Goal: Information Seeking & Learning: Understand process/instructions

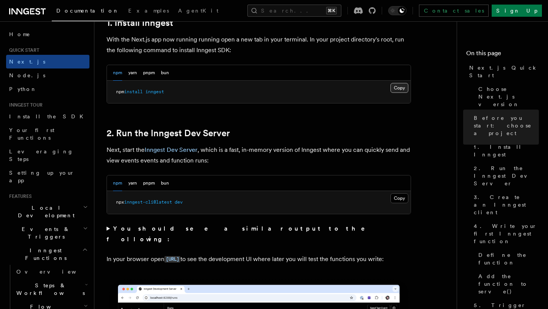
click at [405, 86] on button "Copy Copied" at bounding box center [400, 88] width 18 height 10
click at [396, 92] on button "Copy Copied" at bounding box center [400, 88] width 18 height 10
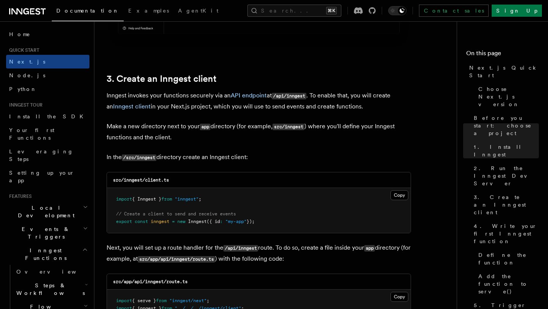
scroll to position [877, 0]
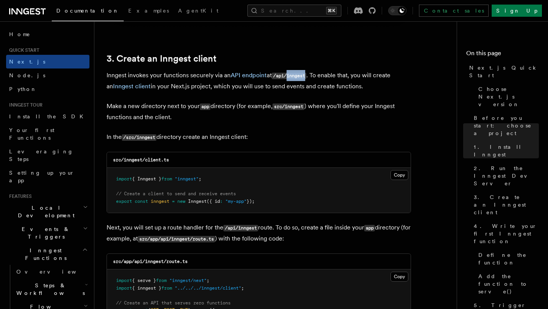
drag, startPoint x: 310, startPoint y: 77, endPoint x: 289, endPoint y: 78, distance: 21.3
click at [289, 78] on p "Inngest invokes your functions securely via an API endpoint at /api/inngest . T…" at bounding box center [259, 81] width 305 height 22
copy code "inngest"
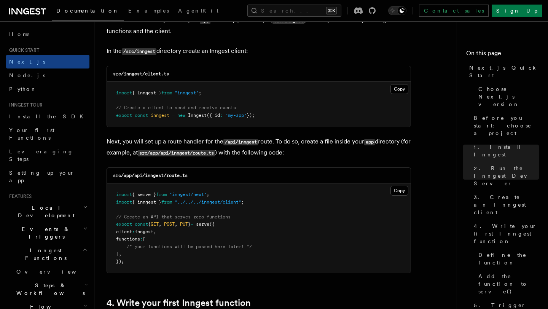
scroll to position [964, 0]
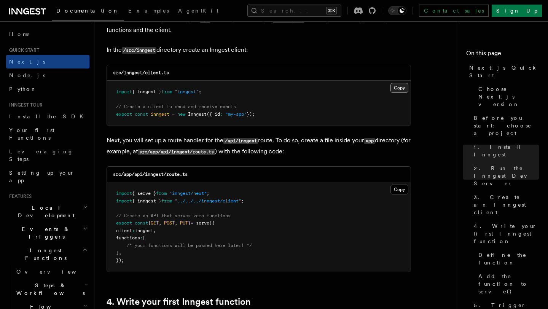
click at [402, 86] on button "Copy Copied" at bounding box center [400, 88] width 18 height 10
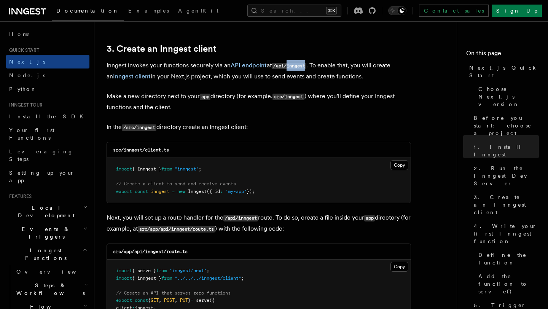
scroll to position [886, 0]
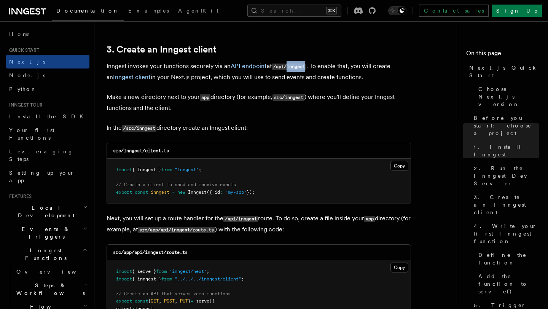
drag, startPoint x: 265, startPoint y: 192, endPoint x: 102, endPoint y: 191, distance: 163.4
copy span "export const inngest = new Inngest ({ id : "my-app" });"
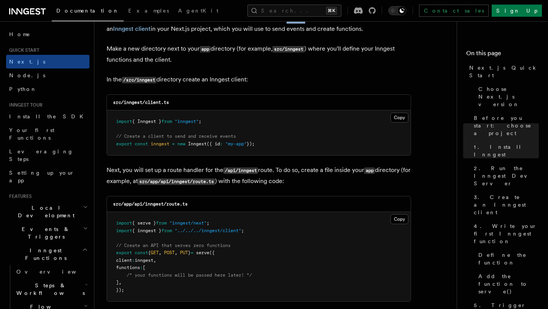
scroll to position [1036, 0]
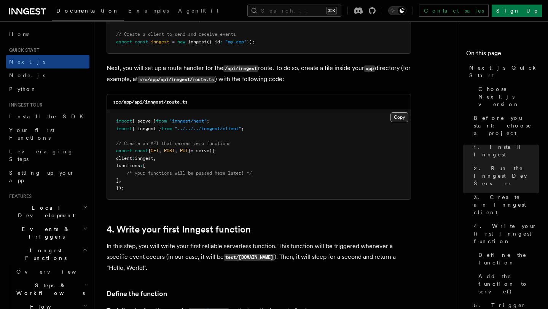
click at [394, 120] on button "Copy Copied" at bounding box center [400, 117] width 18 height 10
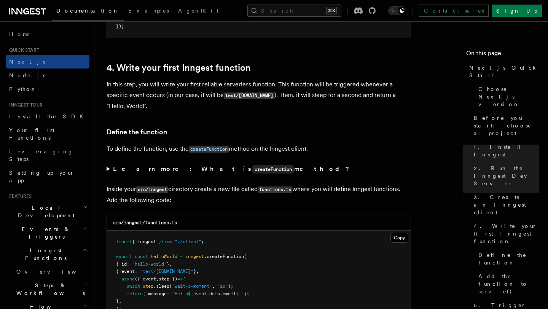
scroll to position [1198, 0]
click at [402, 246] on pre "import { inngest } from "./client" ; export const helloWorld = inngest .createF…" at bounding box center [259, 275] width 304 height 89
click at [404, 240] on button "Copy Copied" at bounding box center [400, 238] width 18 height 10
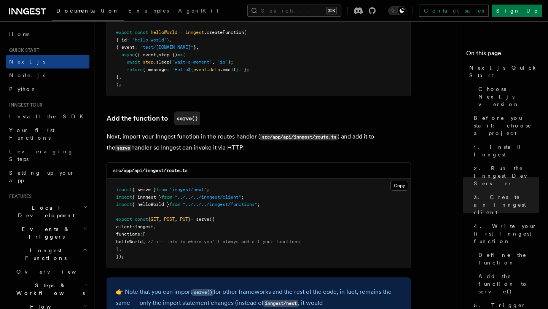
scroll to position [1463, 0]
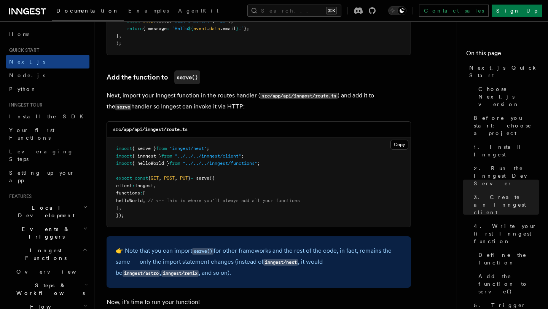
click at [215, 197] on pre "import { serve } from "inngest/next" ; import { inngest } from "../../../innges…" at bounding box center [259, 181] width 304 height 89
click at [129, 208] on pre "import { serve } from "inngest/next" ; import { inngest } from "../../../innges…" at bounding box center [259, 181] width 304 height 89
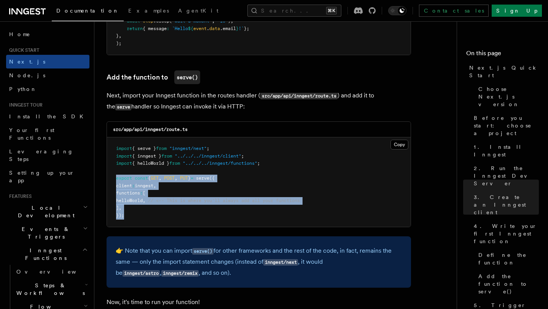
drag, startPoint x: 126, startPoint y: 219, endPoint x: 106, endPoint y: 179, distance: 45.0
click at [107, 179] on div "src/app/api/inngest/route.ts Copy Copied import { serve } from "inngest/next" ;…" at bounding box center [259, 174] width 305 height 106
copy code "export const { GET , POST , PUT } = serve ({ client : inngest , functions : [ h…"
click at [186, 193] on pre "import { serve } from "inngest/next" ; import { inngest } from "../../../innges…" at bounding box center [259, 181] width 304 height 89
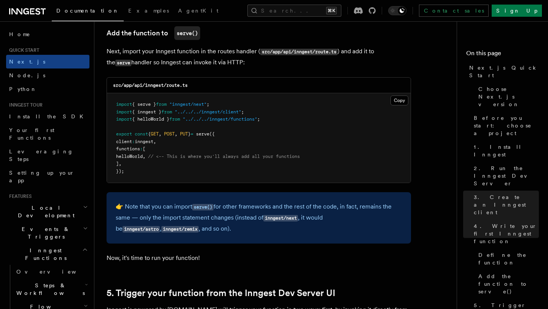
scroll to position [1508, 0]
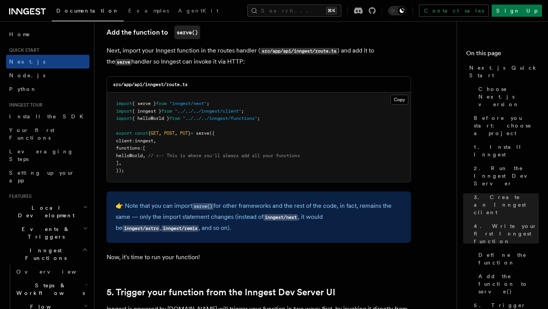
drag, startPoint x: 203, startPoint y: 136, endPoint x: 153, endPoint y: 134, distance: 49.9
click at [153, 134] on span "export const { GET , POST , PUT } = serve ({" at bounding box center [165, 133] width 99 height 5
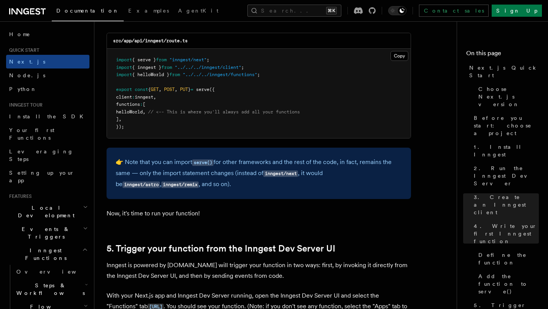
scroll to position [1551, 0]
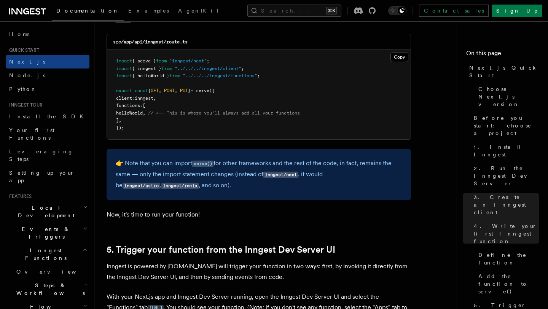
copy span "{ GET , POST , PUT }"
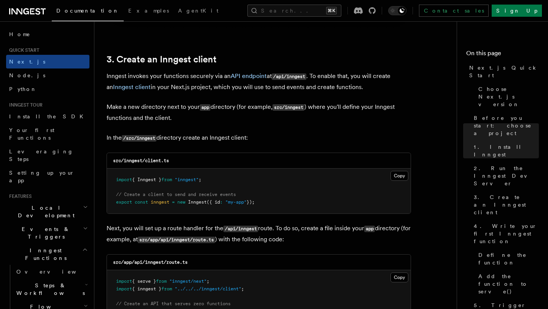
scroll to position [877, 0]
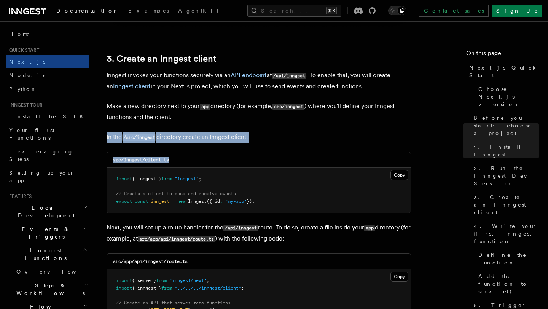
drag, startPoint x: 105, startPoint y: 135, endPoint x: 179, endPoint y: 165, distance: 78.8
copy article "In the /src/inngest directory create an Inngest client: src/inngest/client.ts"
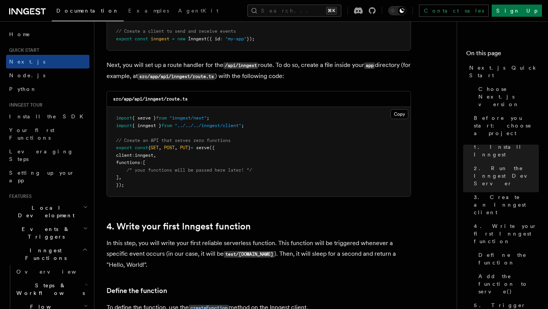
scroll to position [1039, 0]
drag, startPoint x: 103, startPoint y: 96, endPoint x: 204, endPoint y: 116, distance: 103.1
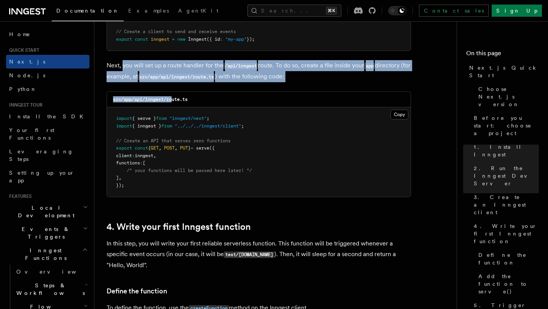
drag, startPoint x: 123, startPoint y: 65, endPoint x: 172, endPoint y: 102, distance: 61.7
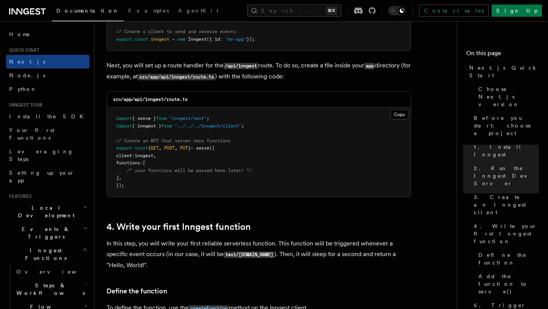
click at [203, 94] on div "src/app/api/inngest/route.ts" at bounding box center [259, 100] width 304 height 16
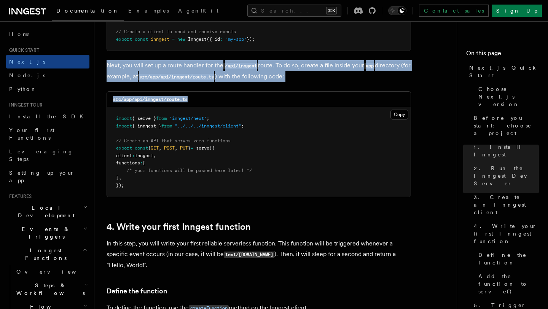
drag, startPoint x: 203, startPoint y: 105, endPoint x: 105, endPoint y: 64, distance: 105.3
copy article "Next, you will set up a route handler for the /api/inngest route. To do so, cre…"
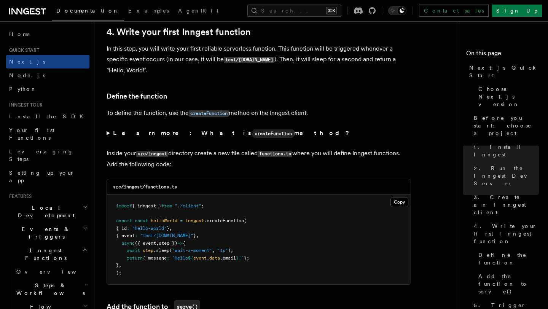
scroll to position [1239, 0]
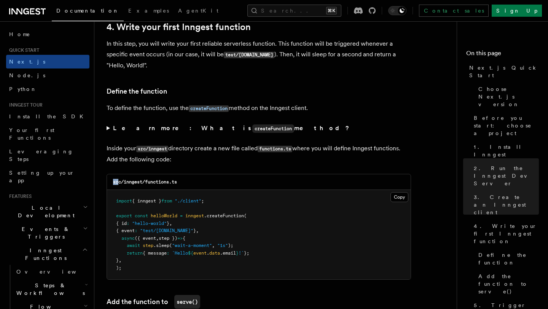
drag, startPoint x: 110, startPoint y: 185, endPoint x: 117, endPoint y: 187, distance: 7.5
click at [117, 187] on div "src/inngest/functions.ts" at bounding box center [259, 182] width 304 height 16
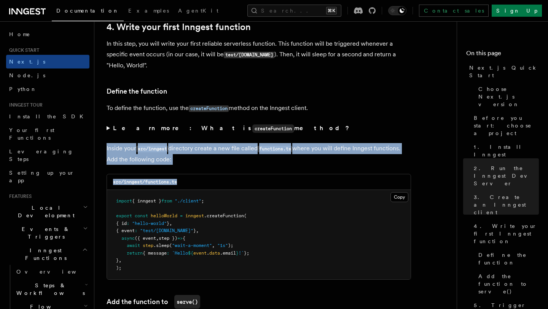
drag, startPoint x: 105, startPoint y: 149, endPoint x: 181, endPoint y: 185, distance: 83.6
copy article "Inside your src/inngest directory create a new file called functions.ts where y…"
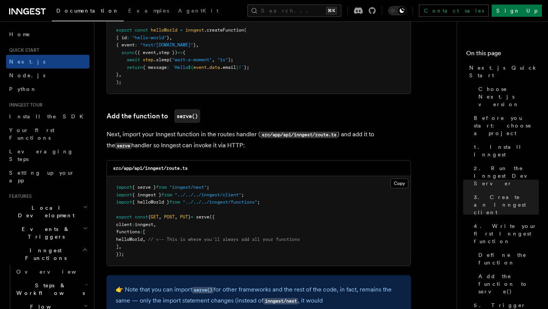
scroll to position [1426, 0]
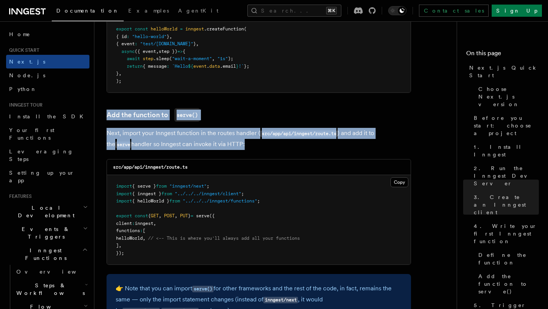
drag, startPoint x: 238, startPoint y: 155, endPoint x: 95, endPoint y: 100, distance: 152.5
copy article "Add the function to serve() Next, import your Inngest function in the routes ha…"
